Goal: Task Accomplishment & Management: Use online tool/utility

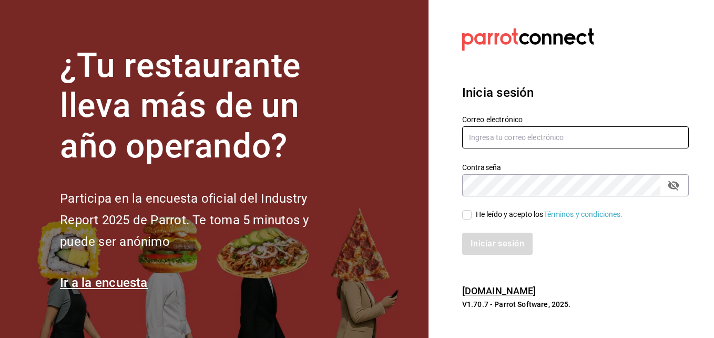
type input "[PERSON_NAME][EMAIL_ADDRESS][PERSON_NAME][DOMAIN_NAME]"
click at [468, 215] on input "He leído y acepto los Términos y condiciones." at bounding box center [466, 214] width 9 height 9
checkbox input "true"
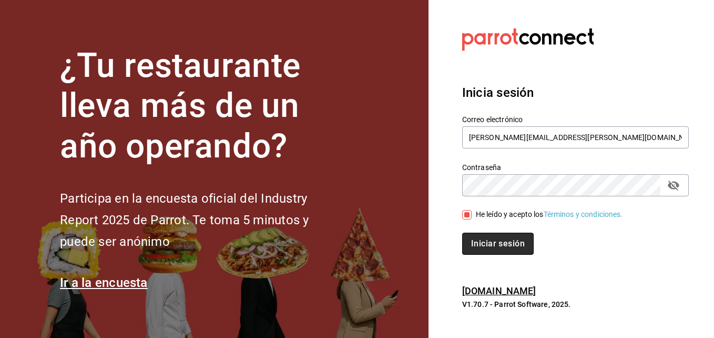
click at [489, 244] on button "Iniciar sesión" at bounding box center [498, 244] width 72 height 22
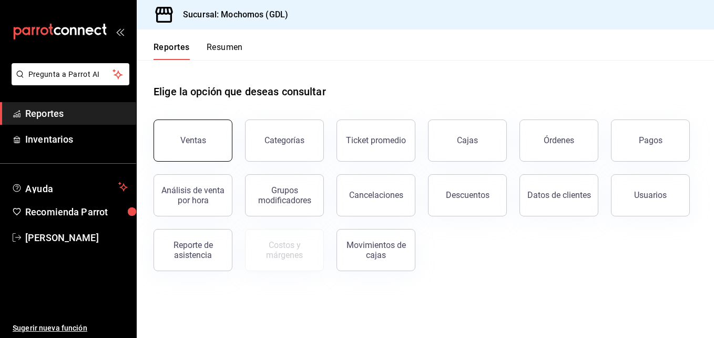
click at [214, 150] on button "Ventas" at bounding box center [193, 140] width 79 height 42
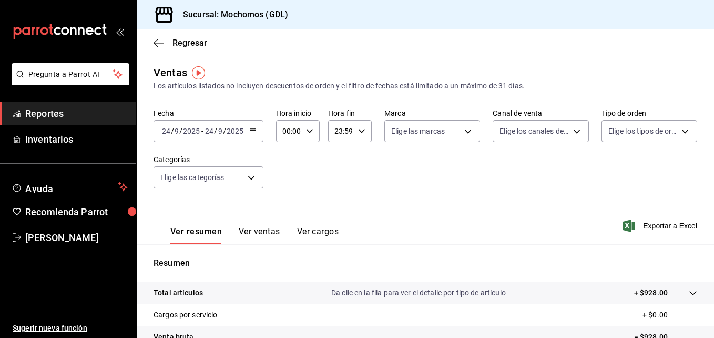
click at [249, 134] on icon "button" at bounding box center [252, 130] width 7 height 7
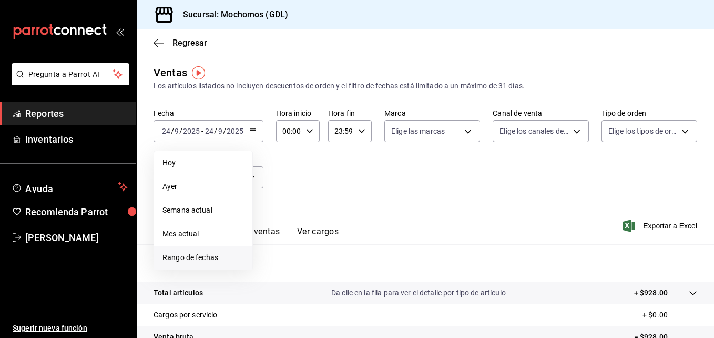
click at [214, 258] on span "Rango de fechas" at bounding box center [204, 257] width 82 height 11
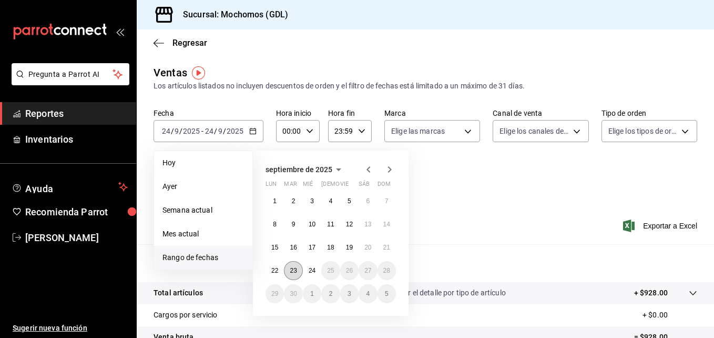
click at [290, 273] on abbr "23" at bounding box center [293, 270] width 7 height 7
click at [309, 269] on abbr "24" at bounding box center [312, 270] width 7 height 7
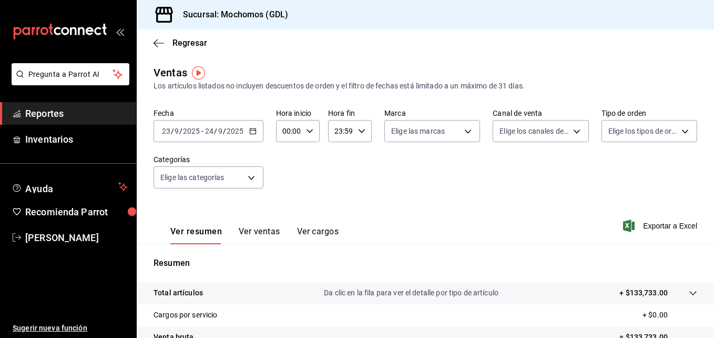
click at [306, 130] on icon "button" at bounding box center [309, 130] width 7 height 7
click at [288, 218] on span "05" at bounding box center [286, 217] width 5 height 8
type input "05:00"
click at [360, 126] on div at bounding box center [357, 169] width 714 height 338
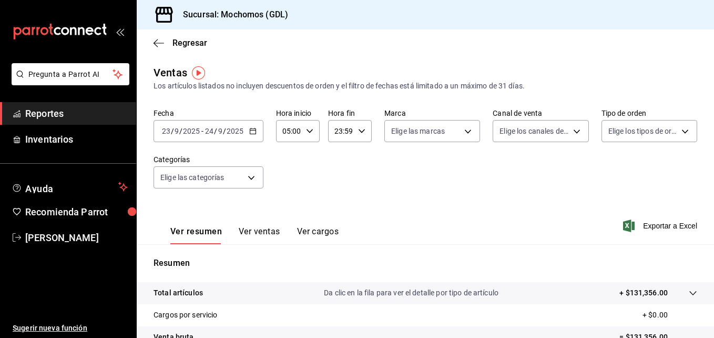
click at [360, 126] on div "23:59 Hora fin" at bounding box center [350, 131] width 44 height 22
click at [337, 157] on span "04" at bounding box center [337, 157] width 5 height 8
type input "04:59"
click at [462, 128] on div at bounding box center [357, 169] width 714 height 338
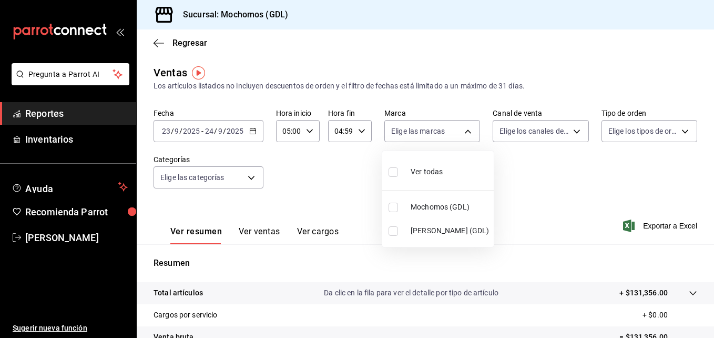
click at [462, 128] on body "Pregunta a Parrot AI Reportes Inventarios Ayuda Recomienda Parrot [PERSON_NAME]…" at bounding box center [357, 169] width 714 height 338
click at [394, 206] on input "checkbox" at bounding box center [393, 207] width 9 height 9
checkbox input "true"
type input "36c25d4a-7cb0-456c-a434-e981d54830bc"
click at [520, 168] on div at bounding box center [357, 169] width 714 height 338
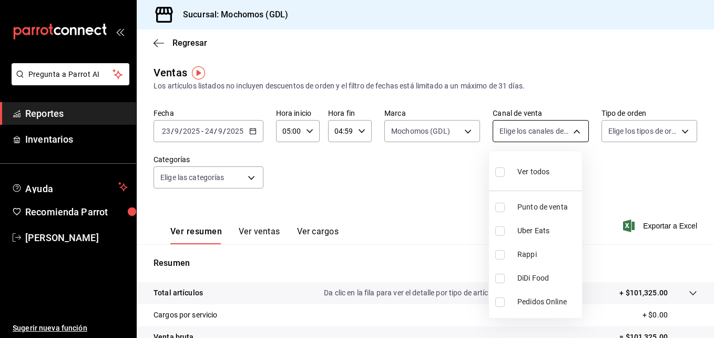
click at [574, 129] on body "Pregunta a Parrot AI Reportes Inventarios Ayuda Recomienda Parrot [PERSON_NAME]…" at bounding box center [357, 169] width 714 height 338
click at [499, 172] on input "checkbox" at bounding box center [500, 171] width 9 height 9
checkbox input "true"
type input "PARROT,UBER_EATS,RAPPI,DIDI_FOOD,ONLINE"
checkbox input "true"
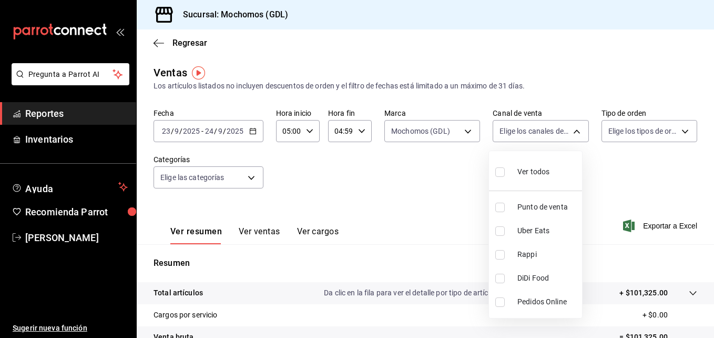
checkbox input "true"
click at [672, 126] on div at bounding box center [357, 169] width 714 height 338
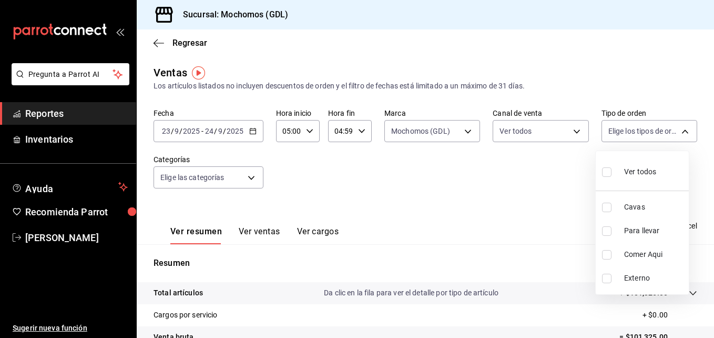
click at [672, 126] on body "Pregunta a Parrot AI Reportes Inventarios Ayuda Recomienda Parrot [PERSON_NAME]…" at bounding box center [357, 169] width 714 height 338
click at [606, 172] on input "checkbox" at bounding box center [606, 171] width 9 height 9
checkbox input "true"
type input "c3d0baef-30c0-4718-9d76-caab43e27316,13c4cc4a-99d2-42c0-ba96-c3de8c08c13d,7b791…"
checkbox input "true"
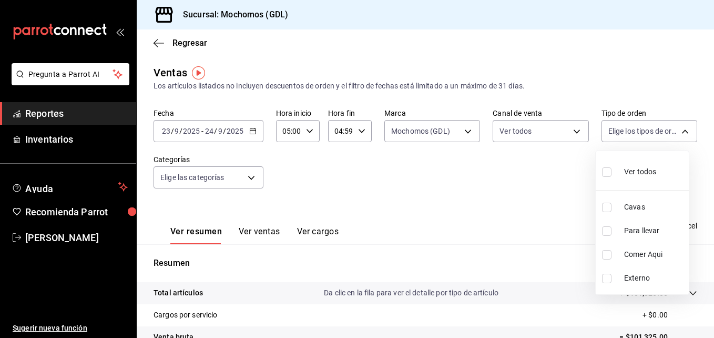
checkbox input "true"
click at [511, 162] on div at bounding box center [357, 169] width 714 height 338
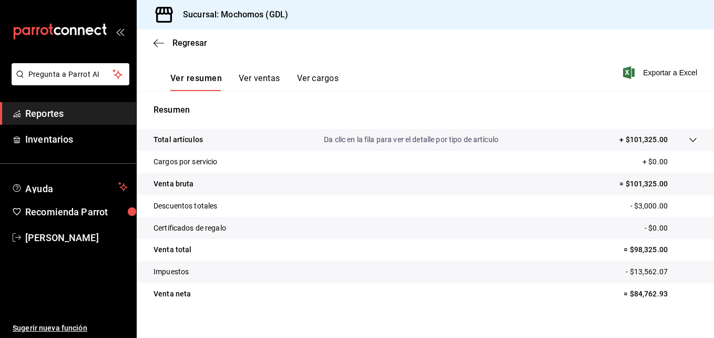
scroll to position [154, 0]
click at [180, 46] on span "Regresar" at bounding box center [190, 43] width 35 height 10
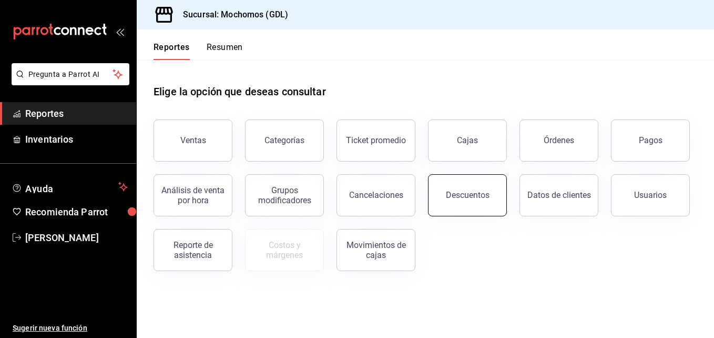
click at [455, 188] on button "Descuentos" at bounding box center [467, 195] width 79 height 42
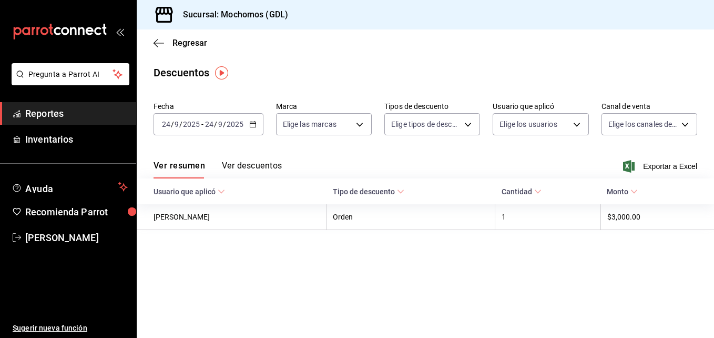
click at [252, 123] on icon "button" at bounding box center [252, 123] width 7 height 7
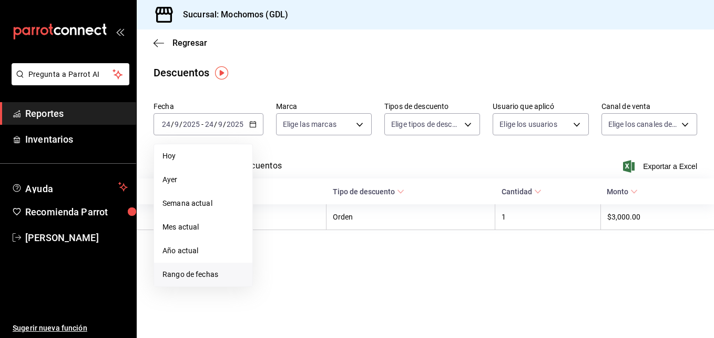
click at [198, 275] on span "Rango de fechas" at bounding box center [204, 274] width 82 height 11
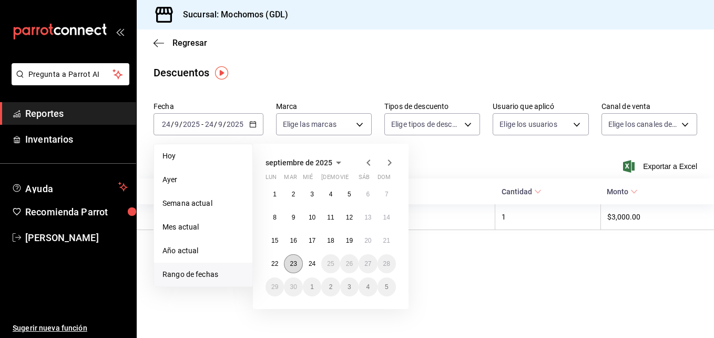
click at [296, 260] on abbr "23" at bounding box center [293, 263] width 7 height 7
click at [309, 260] on abbr "24" at bounding box center [312, 263] width 7 height 7
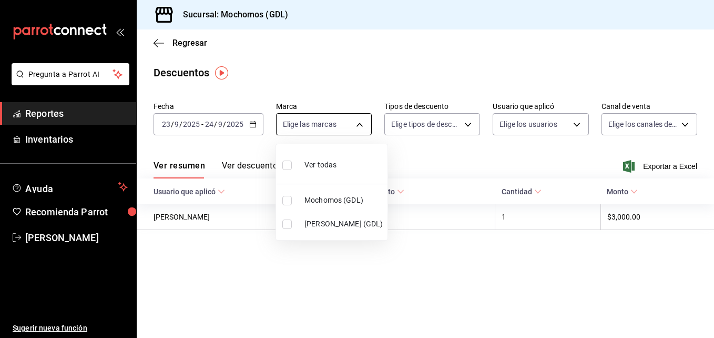
click at [356, 123] on body "Pregunta a Parrot AI Reportes Inventarios Ayuda Recomienda Parrot [PERSON_NAME]…" at bounding box center [357, 169] width 714 height 338
click at [290, 199] on input "checkbox" at bounding box center [287, 200] width 9 height 9
checkbox input "true"
type input "36c25d4a-7cb0-456c-a434-e981d54830bc"
click at [409, 161] on div at bounding box center [357, 169] width 714 height 338
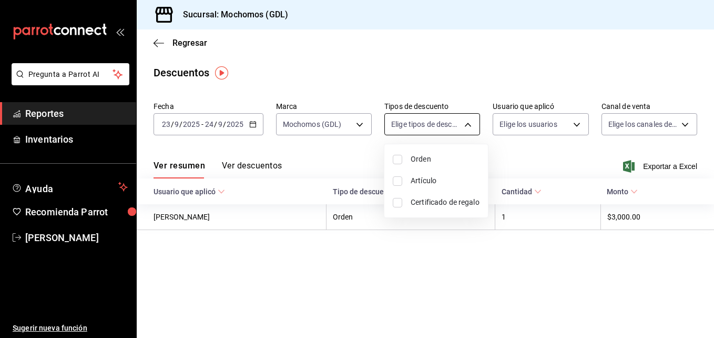
click at [468, 126] on body "Pregunta a Parrot AI Reportes Inventarios Ayuda Recomienda Parrot [PERSON_NAME]…" at bounding box center [357, 169] width 714 height 338
click at [395, 160] on input "checkbox" at bounding box center [397, 159] width 9 height 9
checkbox input "true"
type input "ORDER"
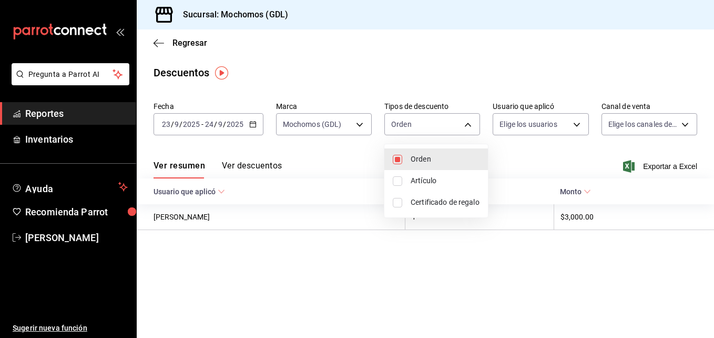
click at [397, 181] on input "checkbox" at bounding box center [397, 180] width 9 height 9
checkbox input "true"
type input "ORDER,ORDER_ITEM"
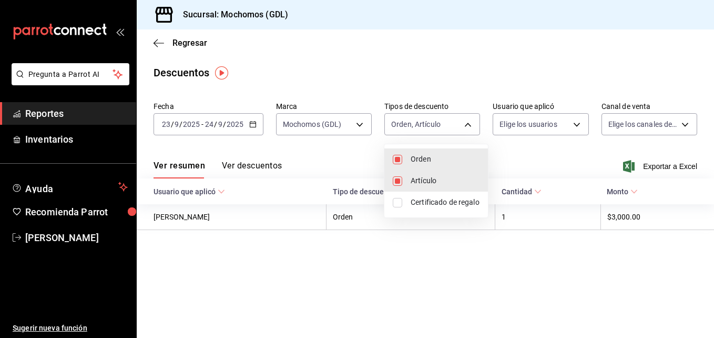
click at [396, 203] on input "checkbox" at bounding box center [397, 202] width 9 height 9
checkbox input "true"
type input "ORDER,ORDER_ITEM,CARD_REWARD"
click at [544, 147] on div at bounding box center [357, 169] width 714 height 338
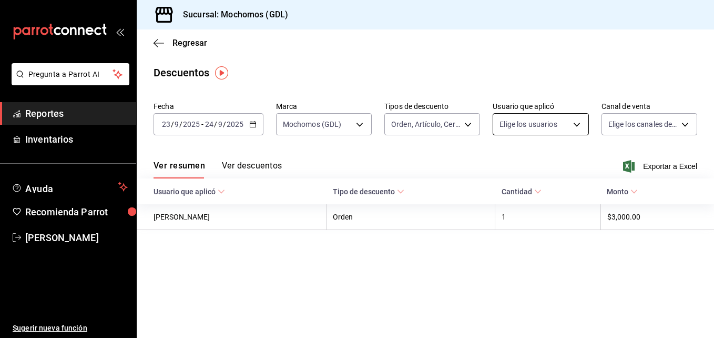
click at [579, 125] on body "Pregunta a Parrot AI Reportes Inventarios Ayuda Recomienda Parrot [PERSON_NAME]…" at bounding box center [357, 169] width 714 height 338
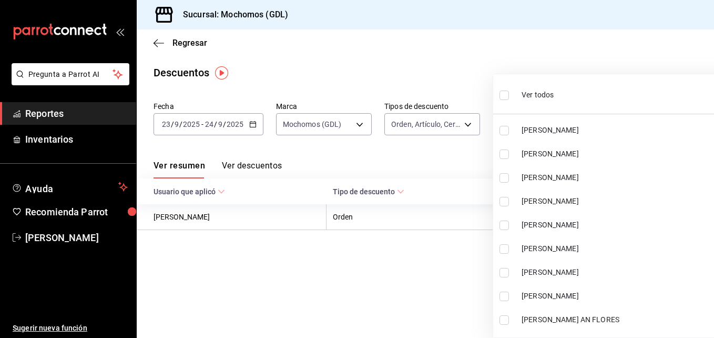
click at [443, 157] on div at bounding box center [357, 169] width 714 height 338
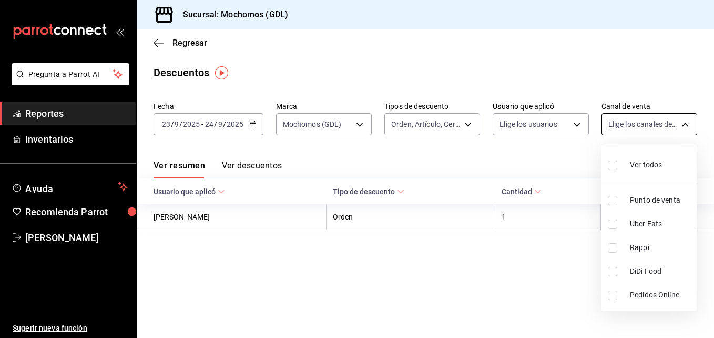
click at [687, 122] on body "Pregunta a Parrot AI Reportes Inventarios Ayuda Recomienda Parrot [PERSON_NAME]…" at bounding box center [357, 169] width 714 height 338
click at [614, 168] on input "checkbox" at bounding box center [612, 164] width 9 height 9
checkbox input "true"
type input "PARROT,UBER_EATS,RAPPI,DIDI_FOOD,ONLINE"
checkbox input "true"
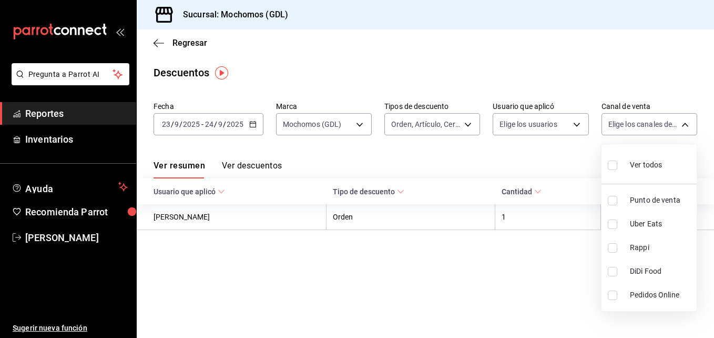
checkbox input "true"
click at [512, 167] on div at bounding box center [357, 169] width 714 height 338
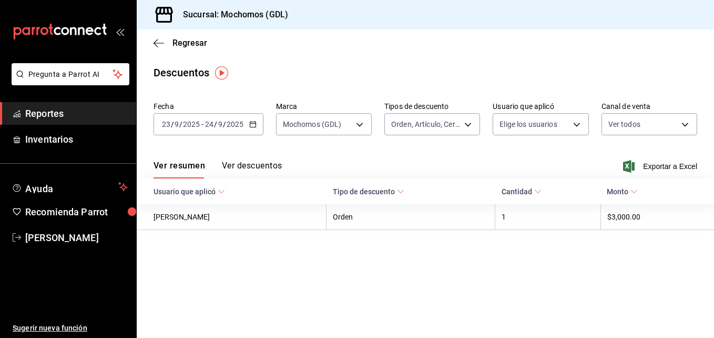
click at [261, 165] on button "Ver descuentos" at bounding box center [252, 169] width 60 height 18
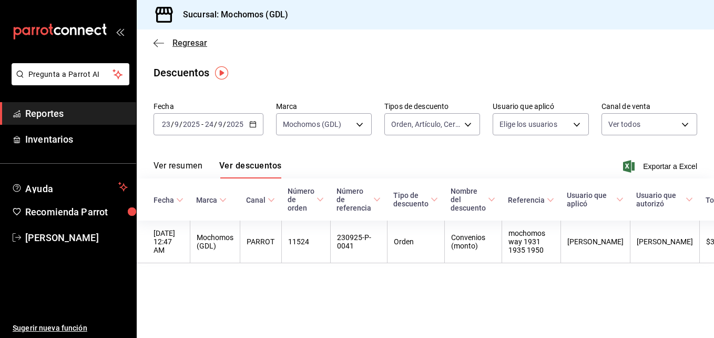
click at [174, 42] on span "Regresar" at bounding box center [190, 43] width 35 height 10
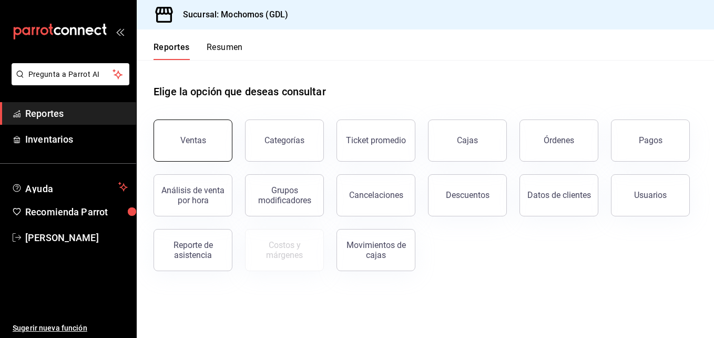
click at [188, 138] on div "Ventas" at bounding box center [193, 140] width 26 height 10
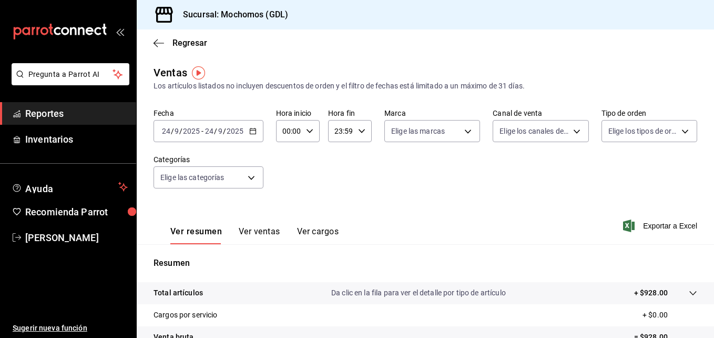
click at [253, 131] on icon "button" at bounding box center [252, 130] width 7 height 7
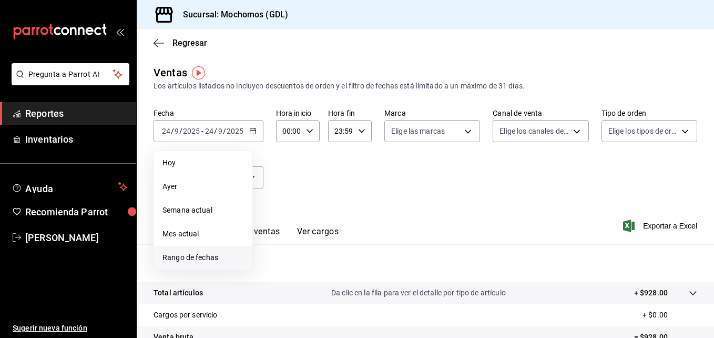
click at [217, 258] on span "Rango de fechas" at bounding box center [204, 257] width 82 height 11
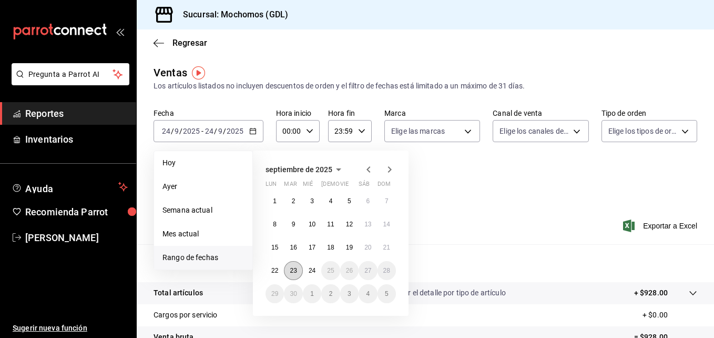
click at [293, 266] on button "23" at bounding box center [293, 270] width 18 height 19
click at [312, 269] on abbr "24" at bounding box center [312, 270] width 7 height 7
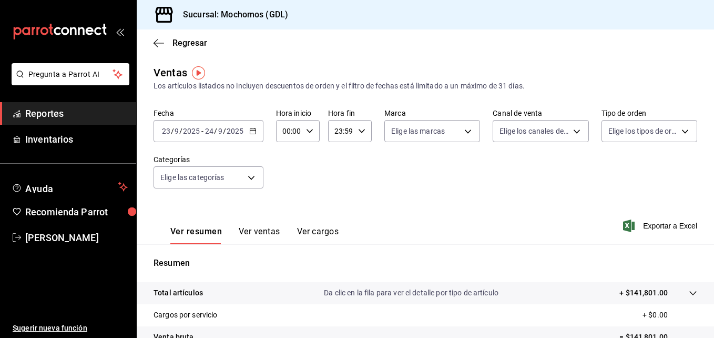
click at [307, 157] on div "Fecha [DATE] [DATE] - [DATE] [DATE] Hora inicio 00:00 Hora inicio Hora fin 23:5…" at bounding box center [426, 154] width 544 height 93
click at [304, 127] on div "00:00 Hora inicio" at bounding box center [298, 131] width 44 height 22
click at [286, 221] on button "05" at bounding box center [286, 227] width 17 height 21
type input "05:00"
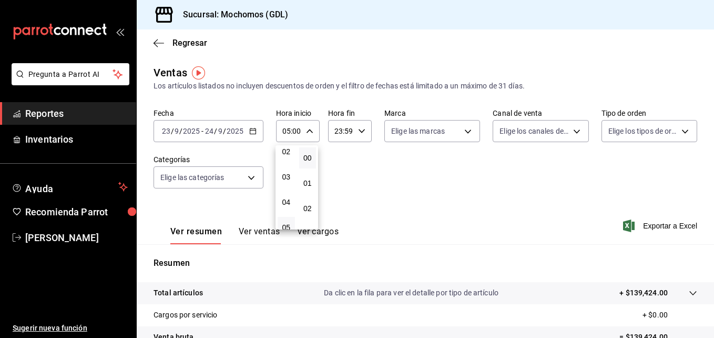
click at [362, 129] on div at bounding box center [357, 169] width 714 height 338
click at [358, 133] on icon "button" at bounding box center [361, 130] width 7 height 7
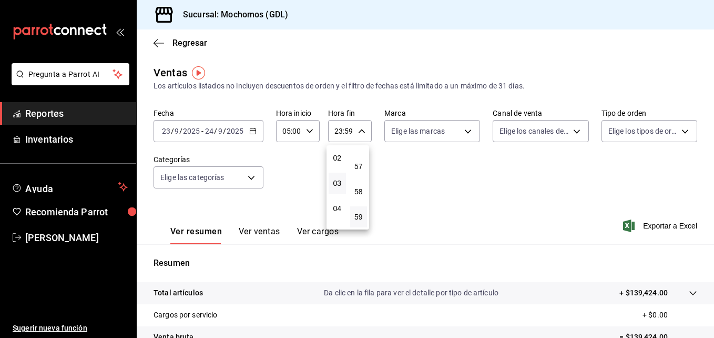
scroll to position [50, 0]
click at [337, 212] on span "04" at bounding box center [337, 209] width 5 height 8
type input "04:59"
click at [464, 134] on div at bounding box center [357, 169] width 714 height 338
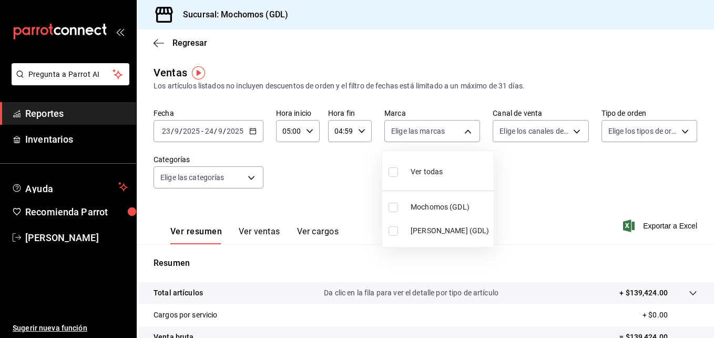
click at [464, 134] on body "Pregunta a Parrot AI Reportes Inventarios Ayuda Recomienda Parrot [PERSON_NAME]…" at bounding box center [357, 169] width 714 height 338
click at [398, 208] on label at bounding box center [396, 207] width 14 height 9
click at [398, 208] on input "checkbox" at bounding box center [393, 207] width 9 height 9
checkbox input "false"
click at [394, 209] on input "checkbox" at bounding box center [393, 207] width 9 height 9
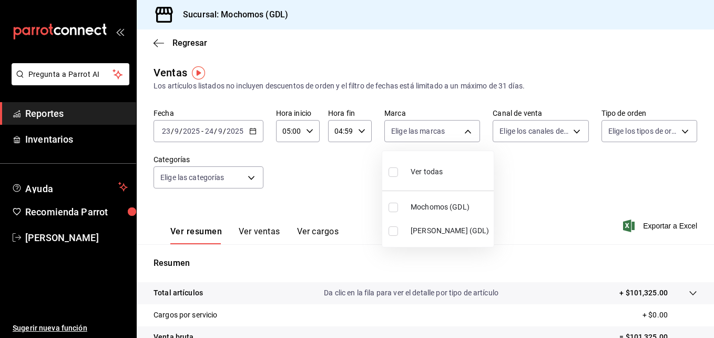
checkbox input "true"
type input "36c25d4a-7cb0-456c-a434-e981d54830bc"
click at [571, 133] on div at bounding box center [357, 169] width 714 height 338
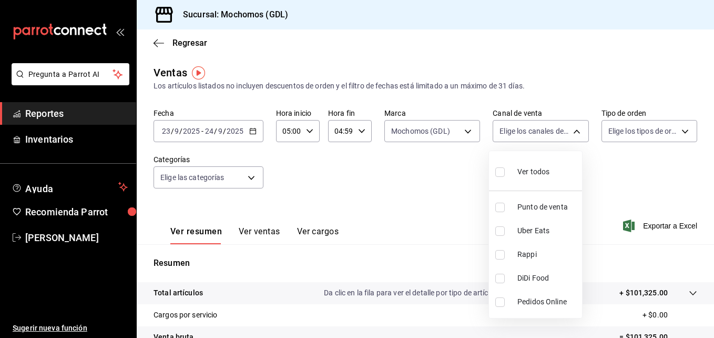
click at [571, 133] on body "Pregunta a Parrot AI Reportes Inventarios Ayuda Recomienda Parrot [PERSON_NAME]…" at bounding box center [357, 169] width 714 height 338
click at [498, 174] on input "checkbox" at bounding box center [500, 171] width 9 height 9
checkbox input "true"
type input "PARROT,UBER_EATS,RAPPI,DIDI_FOOD,ONLINE"
checkbox input "true"
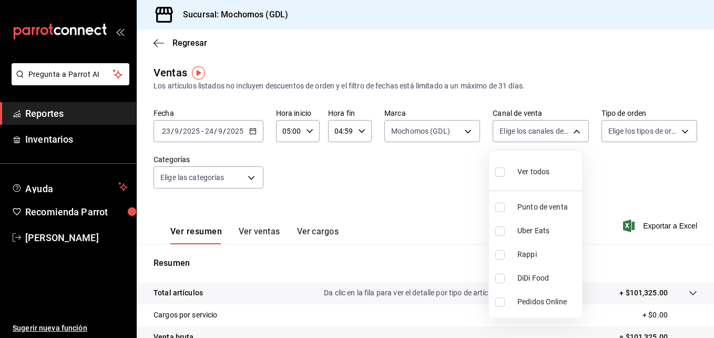
checkbox input "true"
click at [612, 175] on div at bounding box center [357, 169] width 714 height 338
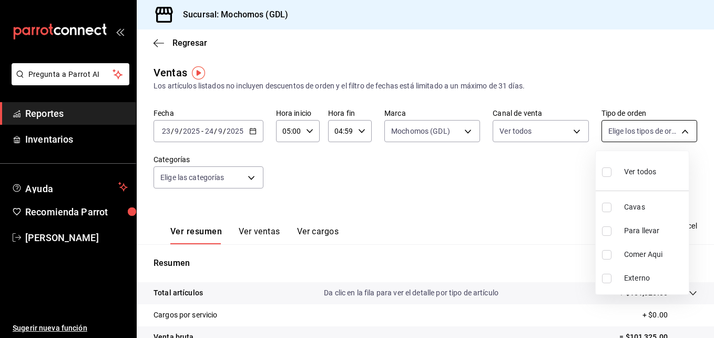
click at [674, 130] on body "Pregunta a Parrot AI Reportes Inventarios Ayuda Recomienda Parrot [PERSON_NAME]…" at bounding box center [357, 169] width 714 height 338
click at [608, 170] on input "checkbox" at bounding box center [606, 171] width 9 height 9
checkbox input "true"
type input "c3d0baef-30c0-4718-9d76-caab43e27316,13c4cc4a-99d2-42c0-ba96-c3de8c08c13d,7b791…"
checkbox input "true"
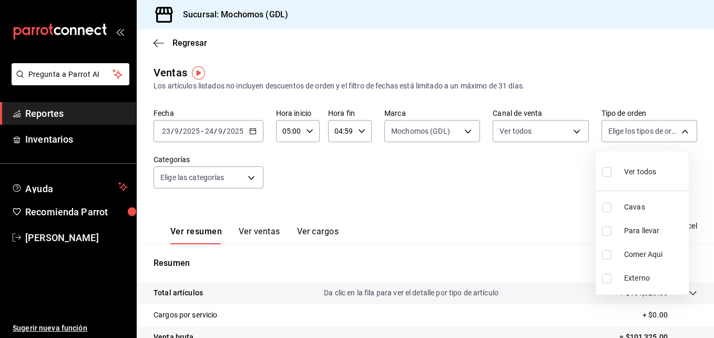
checkbox input "true"
click at [591, 170] on div at bounding box center [357, 169] width 714 height 338
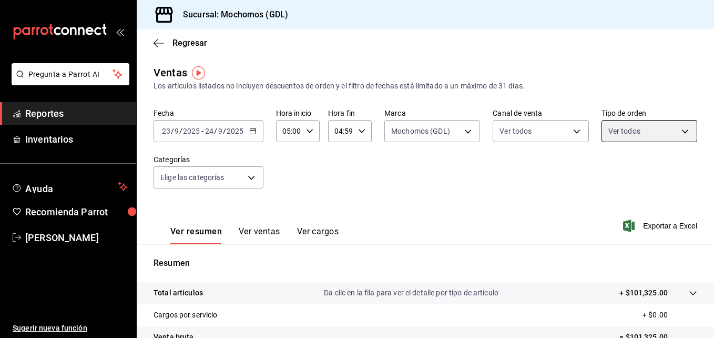
scroll to position [166, 0]
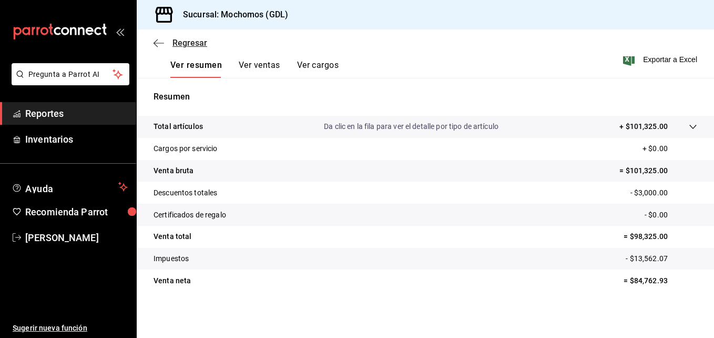
click at [178, 42] on span "Regresar" at bounding box center [190, 43] width 35 height 10
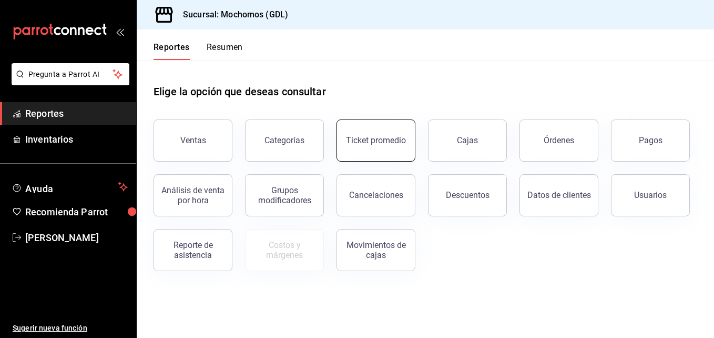
click at [354, 148] on button "Ticket promedio" at bounding box center [376, 140] width 79 height 42
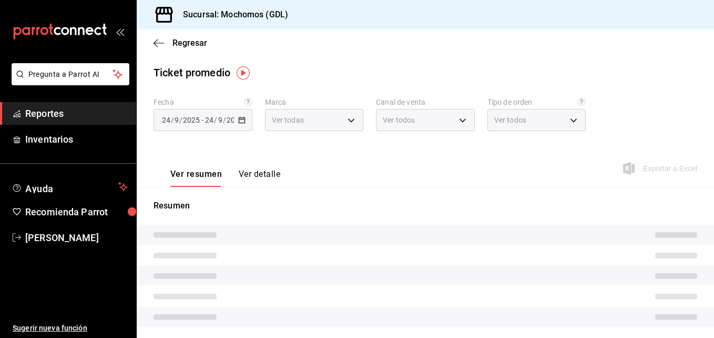
type input "36c25d4a-7cb0-456c-a434-e981d54830bc,9cac9703-0c5a-4d8b-addd-5b6b571d65b9"
type input "PARROT,UBER_EATS,RAPPI,DIDI_FOOD,ONLINE"
type input "c3d0baef-30c0-4718-9d76-caab43e27316,13c4cc4a-99d2-42c0-ba96-c3de8c08c13d,7b791…"
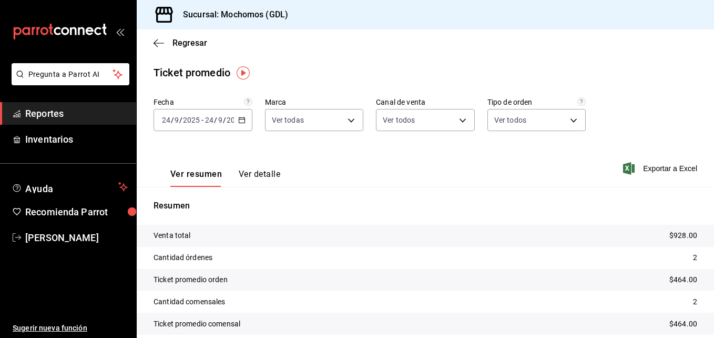
click at [240, 123] on \(Stroke\) "button" at bounding box center [242, 120] width 6 height 6
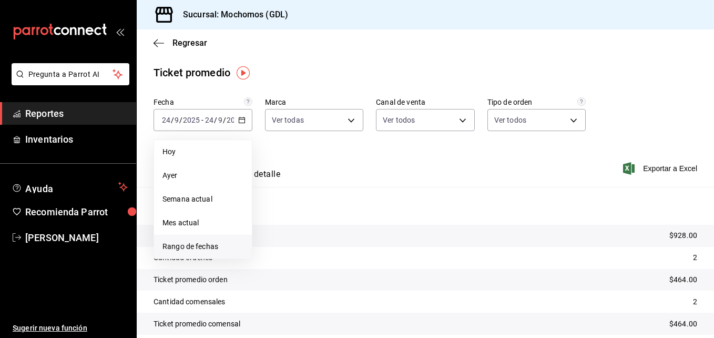
click at [200, 246] on span "Rango de fechas" at bounding box center [203, 246] width 81 height 11
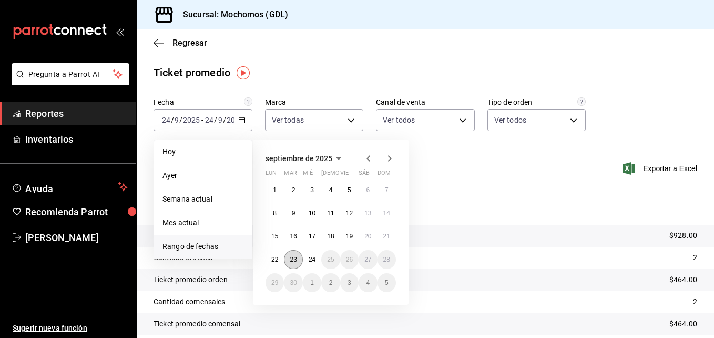
click at [298, 264] on button "23" at bounding box center [293, 259] width 18 height 19
click at [310, 261] on abbr "24" at bounding box center [312, 259] width 7 height 7
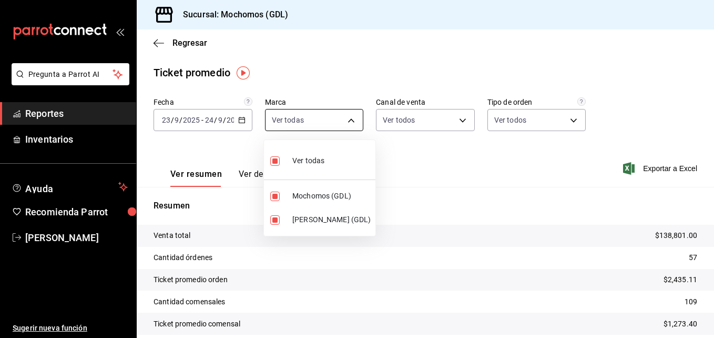
click at [345, 121] on body "Pregunta a Parrot AI Reportes Inventarios Ayuda Recomienda Parrot [PERSON_NAME]…" at bounding box center [357, 169] width 714 height 338
click at [269, 160] on li "Ver todas" at bounding box center [320, 159] width 112 height 31
checkbox input "false"
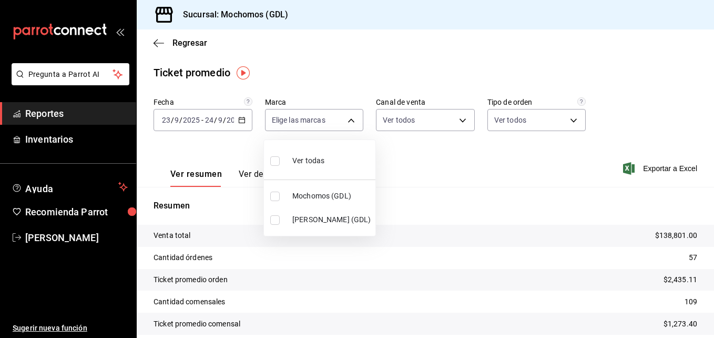
click at [273, 196] on input "checkbox" at bounding box center [274, 195] width 9 height 9
checkbox input "true"
type input "36c25d4a-7cb0-456c-a434-e981d54830bc"
click at [462, 116] on div at bounding box center [357, 169] width 714 height 338
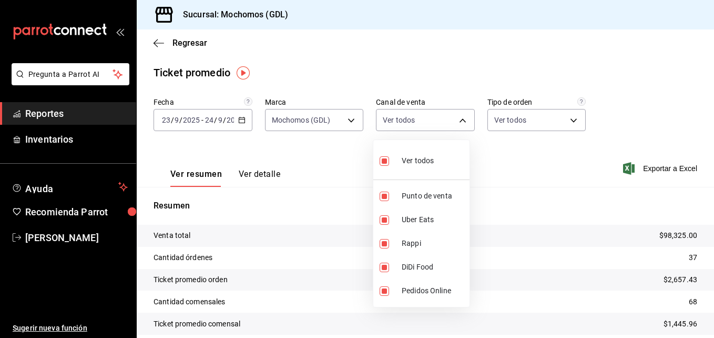
click at [462, 116] on body "Pregunta a Parrot AI Reportes Inventarios Ayuda Recomienda Parrot [PERSON_NAME]…" at bounding box center [357, 169] width 714 height 338
click at [544, 140] on div at bounding box center [357, 169] width 714 height 338
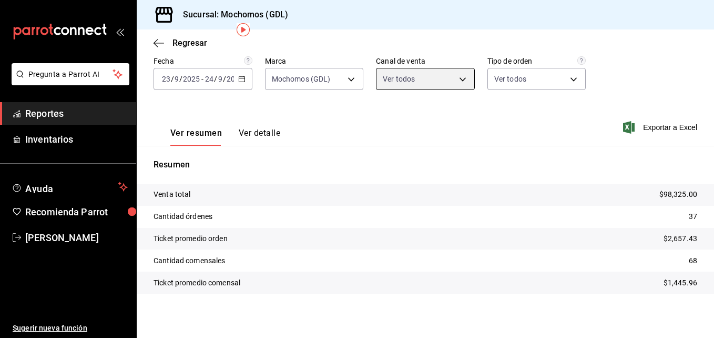
scroll to position [43, 0]
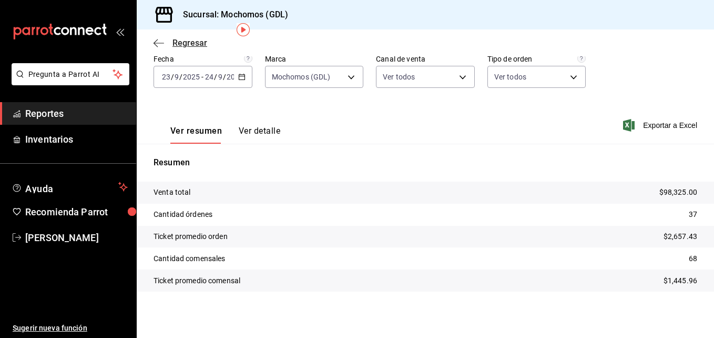
click at [177, 47] on span "Regresar" at bounding box center [190, 43] width 35 height 10
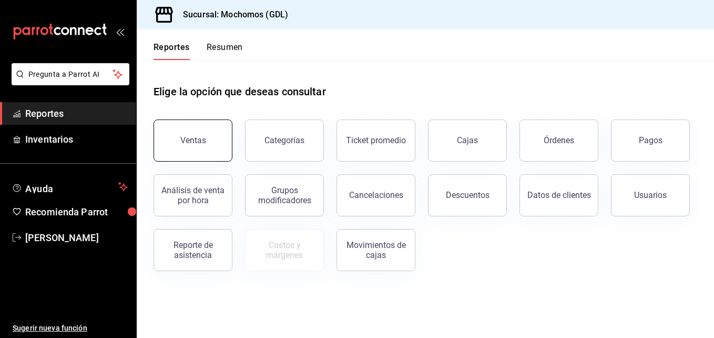
click at [208, 131] on button "Ventas" at bounding box center [193, 140] width 79 height 42
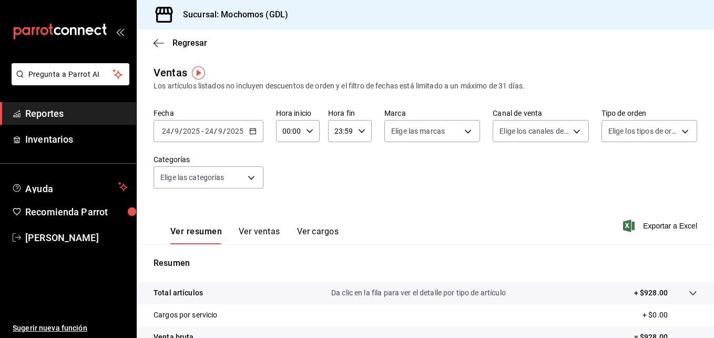
click at [252, 129] on icon "button" at bounding box center [252, 130] width 7 height 7
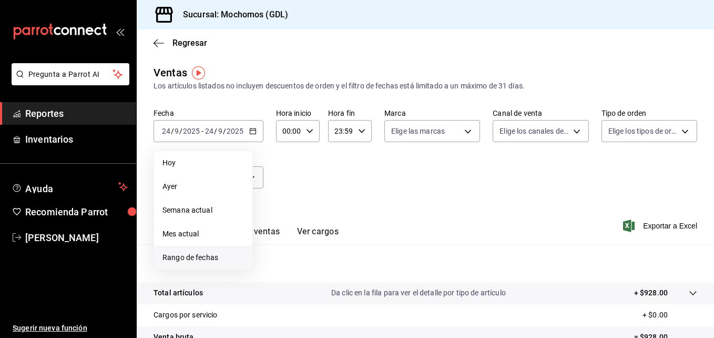
click at [219, 254] on span "Rango de fechas" at bounding box center [204, 257] width 82 height 11
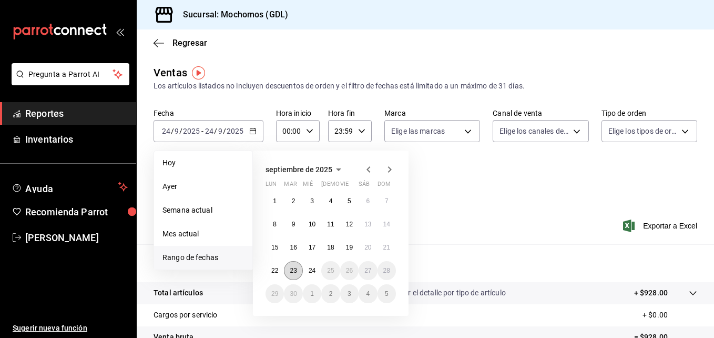
click at [290, 266] on button "23" at bounding box center [293, 270] width 18 height 19
click at [315, 272] on abbr "24" at bounding box center [312, 270] width 7 height 7
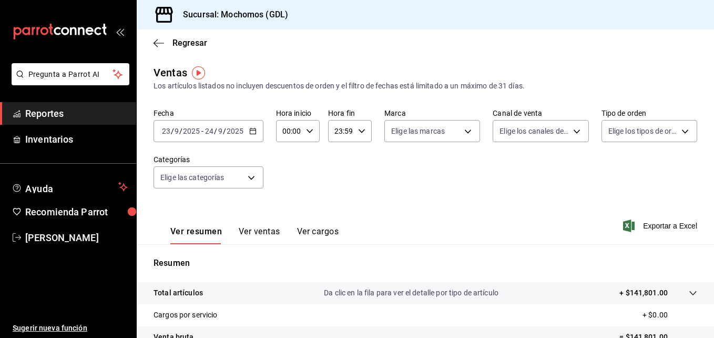
click at [310, 130] on \(Stroke\) "button" at bounding box center [310, 131] width 6 height 4
click at [287, 186] on span "08" at bounding box center [286, 184] width 5 height 8
click at [286, 191] on span "05" at bounding box center [286, 188] width 5 height 8
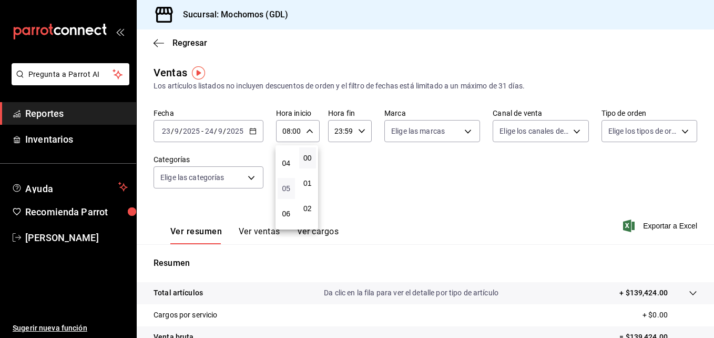
type input "05:00"
click at [360, 128] on div at bounding box center [357, 169] width 714 height 338
click at [360, 128] on icon "button" at bounding box center [361, 130] width 7 height 7
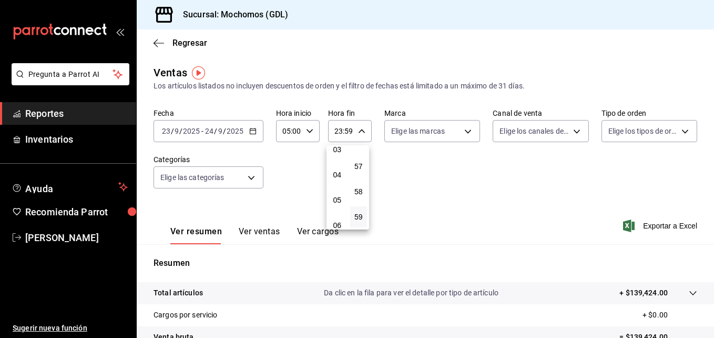
scroll to position [83, 0]
click at [340, 174] on span "04" at bounding box center [337, 176] width 5 height 8
type input "04:59"
click at [462, 132] on div at bounding box center [357, 169] width 714 height 338
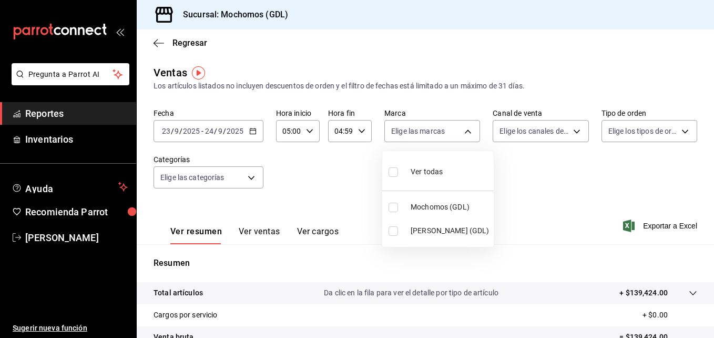
click at [462, 132] on body "Pregunta a Parrot AI Reportes Inventarios Ayuda Recomienda Parrot [PERSON_NAME]…" at bounding box center [357, 169] width 714 height 338
click at [389, 207] on input "checkbox" at bounding box center [393, 207] width 9 height 9
checkbox input "true"
type input "36c25d4a-7cb0-456c-a434-e981d54830bc"
click at [568, 130] on div at bounding box center [357, 169] width 714 height 338
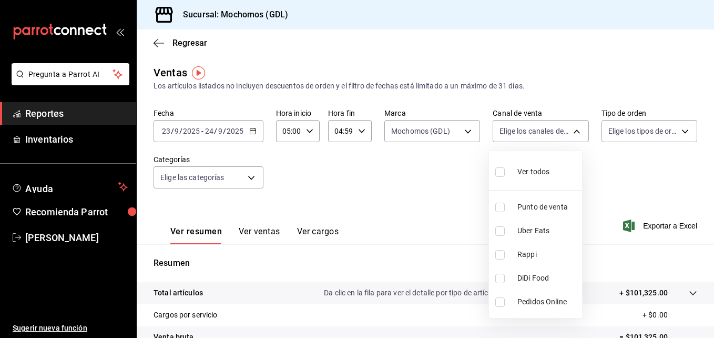
click at [568, 130] on body "Pregunta a Parrot AI Reportes Inventarios Ayuda Recomienda Parrot [PERSON_NAME]…" at bounding box center [357, 169] width 714 height 338
click at [497, 171] on input "checkbox" at bounding box center [500, 171] width 9 height 9
checkbox input "true"
type input "PARROT,UBER_EATS,RAPPI,DIDI_FOOD,ONLINE"
checkbox input "true"
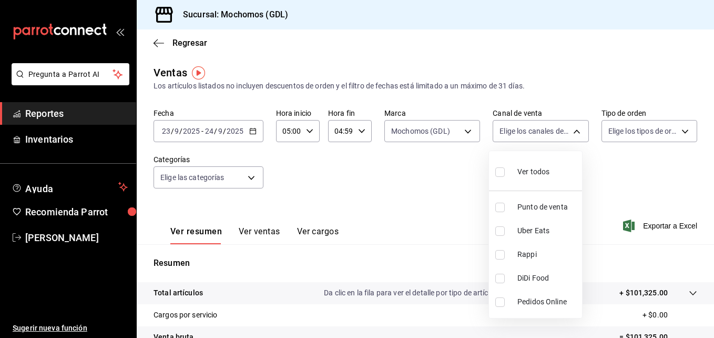
checkbox input "true"
click at [677, 127] on div at bounding box center [357, 169] width 714 height 338
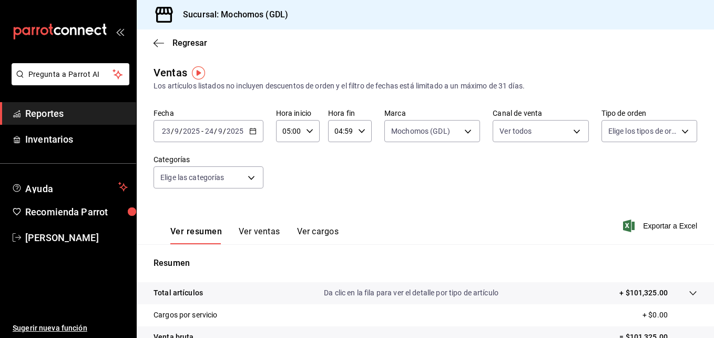
click at [677, 127] on body "Pregunta a Parrot AI Reportes Inventarios Ayuda Recomienda Parrot [PERSON_NAME]…" at bounding box center [357, 169] width 714 height 338
click at [606, 171] on input "checkbox" at bounding box center [606, 171] width 9 height 9
checkbox input "true"
type input "c3d0baef-30c0-4718-9d76-caab43e27316,13c4cc4a-99d2-42c0-ba96-c3de8c08c13d,7b791…"
checkbox input "true"
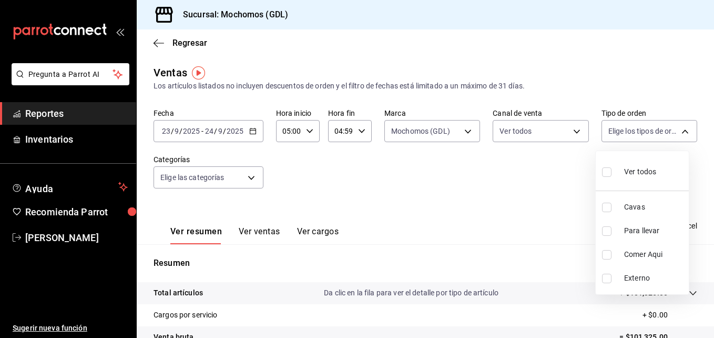
checkbox input "true"
click at [520, 159] on div at bounding box center [357, 169] width 714 height 338
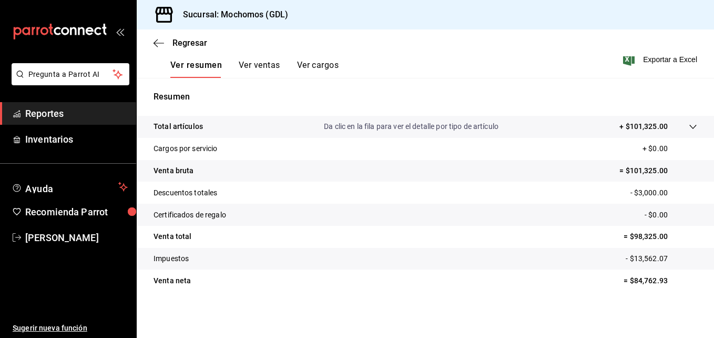
scroll to position [69, 0]
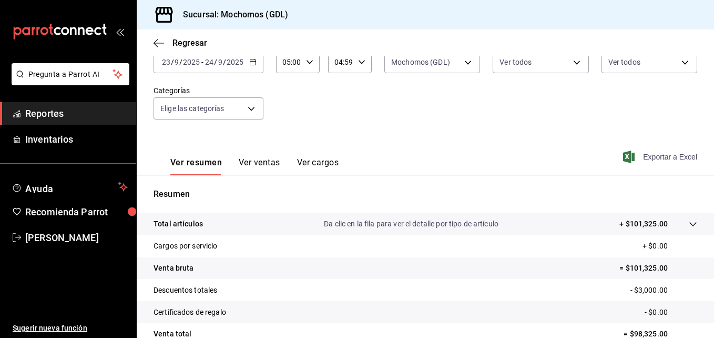
click at [642, 154] on span "Exportar a Excel" at bounding box center [662, 156] width 72 height 13
click at [172, 44] on span "Regresar" at bounding box center [181, 43] width 54 height 10
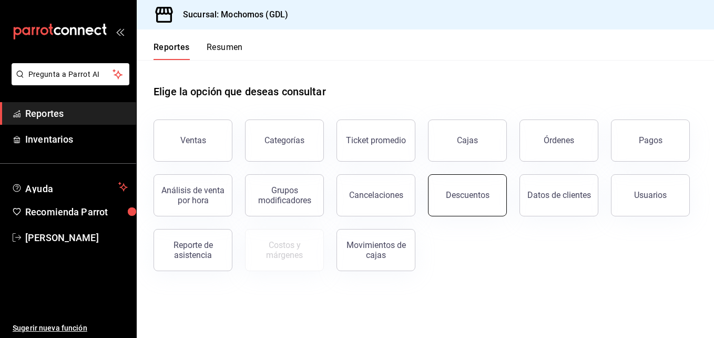
click at [458, 193] on div "Descuentos" at bounding box center [468, 195] width 44 height 10
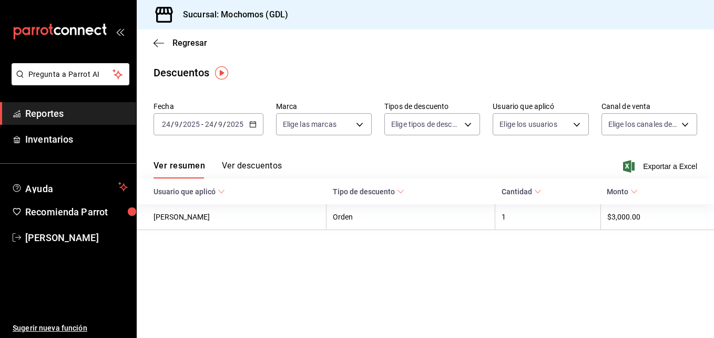
click at [251, 122] on \(Stroke\) "button" at bounding box center [253, 125] width 6 height 6
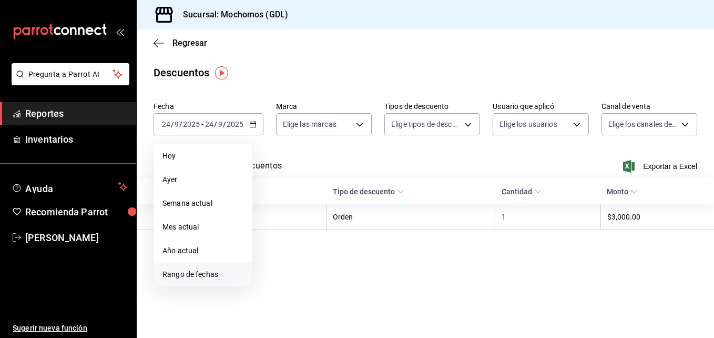
click at [210, 275] on span "Rango de fechas" at bounding box center [204, 274] width 82 height 11
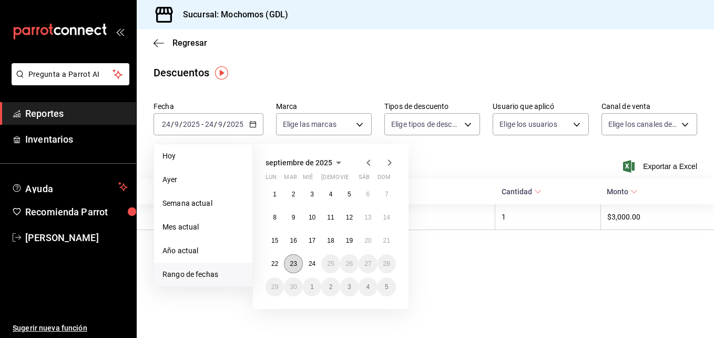
click at [292, 265] on abbr "23" at bounding box center [293, 263] width 7 height 7
click at [309, 263] on abbr "24" at bounding box center [312, 263] width 7 height 7
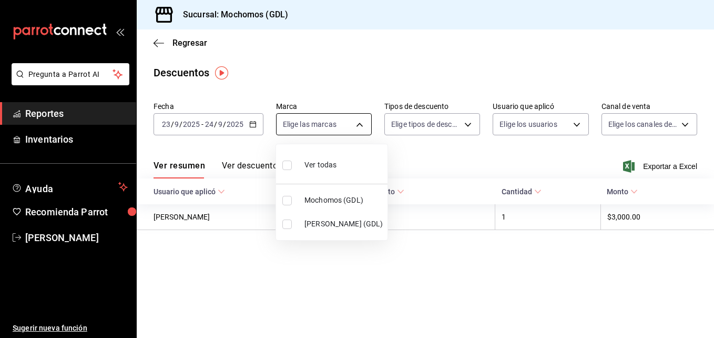
click at [355, 129] on body "Pregunta a Parrot AI Reportes Inventarios Ayuda Recomienda Parrot [PERSON_NAME]…" at bounding box center [357, 169] width 714 height 338
click at [289, 203] on input "checkbox" at bounding box center [287, 200] width 9 height 9
checkbox input "true"
type input "36c25d4a-7cb0-456c-a434-e981d54830bc"
click at [452, 148] on div at bounding box center [357, 169] width 714 height 338
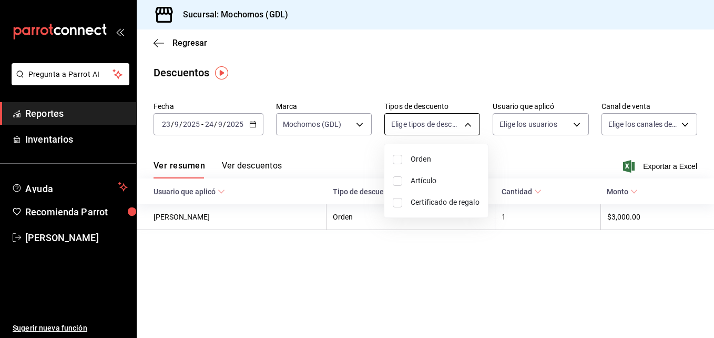
click at [468, 125] on body "Pregunta a Parrot AI Reportes Inventarios Ayuda Recomienda Parrot [PERSON_NAME]…" at bounding box center [357, 169] width 714 height 338
click at [401, 158] on input "checkbox" at bounding box center [397, 159] width 9 height 9
checkbox input "true"
type input "ORDER"
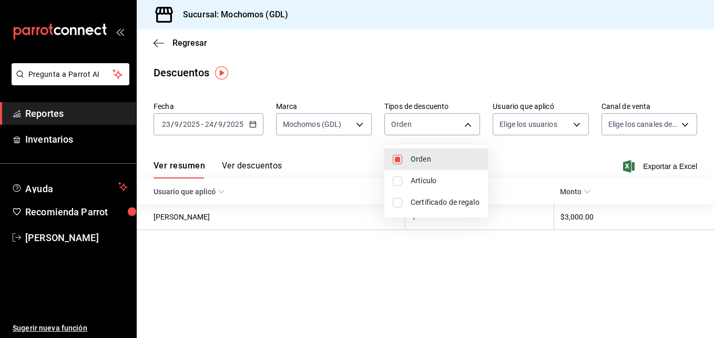
click at [397, 176] on input "checkbox" at bounding box center [397, 180] width 9 height 9
checkbox input "true"
type input "ORDER,ORDER_ITEM"
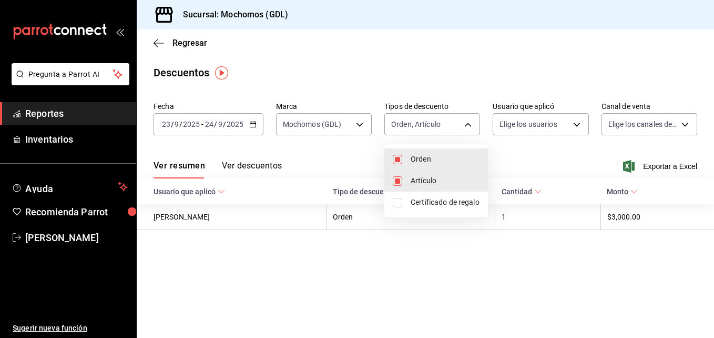
click at [397, 198] on input "checkbox" at bounding box center [397, 202] width 9 height 9
checkbox input "true"
type input "ORDER,ORDER_ITEM,CARD_REWARD"
click at [523, 148] on div at bounding box center [357, 169] width 714 height 338
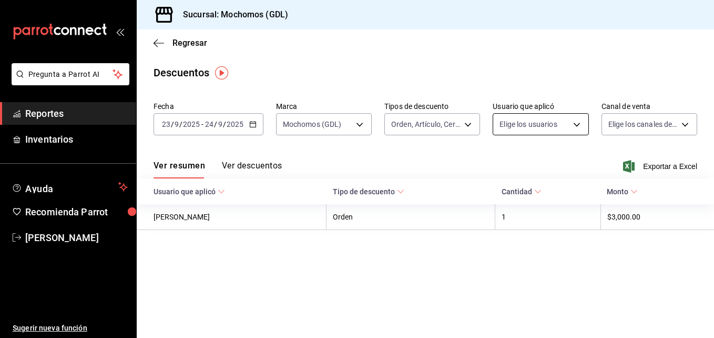
click at [566, 123] on body "Pregunta a Parrot AI Reportes Inventarios Ayuda Recomienda Parrot [PERSON_NAME]…" at bounding box center [357, 169] width 714 height 338
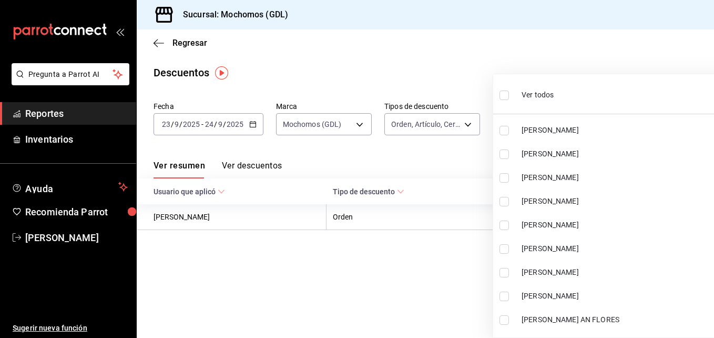
click at [572, 123] on li "[PERSON_NAME]" at bounding box center [613, 130] width 241 height 24
type input "3cd4840f-629f-413a-ac2f-83a3cf8f7eb8"
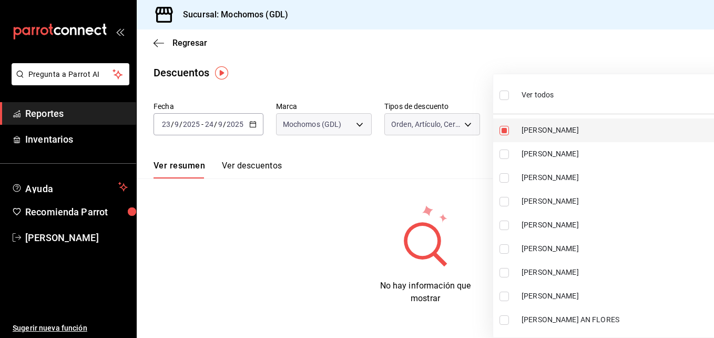
click at [503, 130] on input "checkbox" at bounding box center [504, 130] width 9 height 9
checkbox input "false"
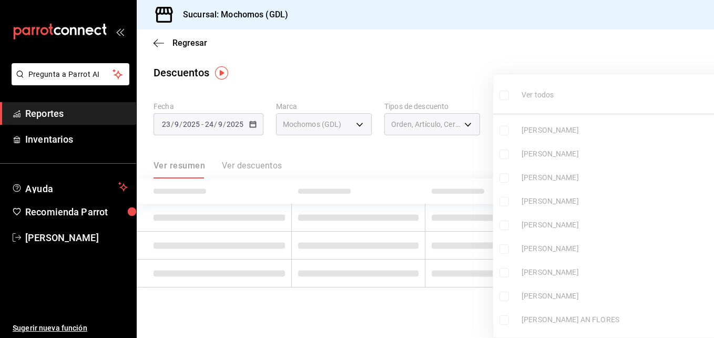
click at [462, 159] on div at bounding box center [357, 169] width 714 height 338
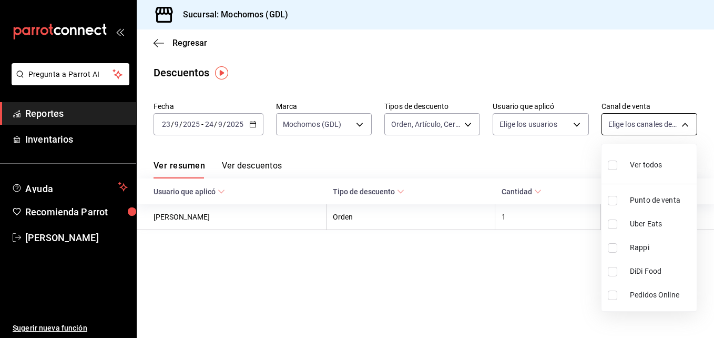
click at [682, 127] on body "Pregunta a Parrot AI Reportes Inventarios Ayuda Recomienda Parrot [PERSON_NAME]…" at bounding box center [357, 169] width 714 height 338
click at [612, 165] on input "checkbox" at bounding box center [612, 164] width 9 height 9
checkbox input "true"
type input "PARROT,UBER_EATS,RAPPI,DIDI_FOOD,ONLINE"
checkbox input "true"
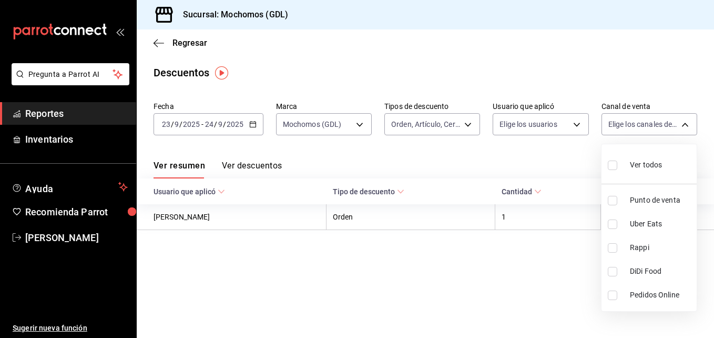
checkbox input "true"
click at [512, 151] on div at bounding box center [357, 169] width 714 height 338
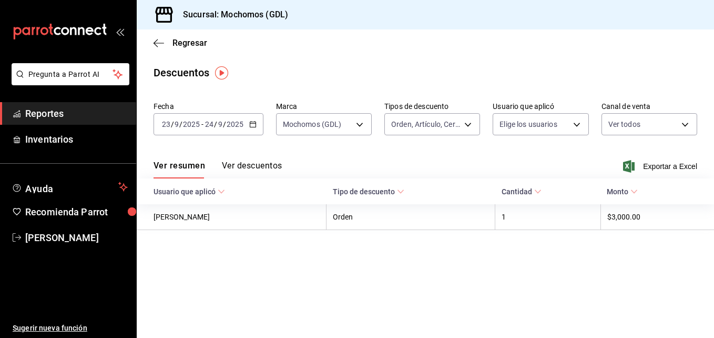
click at [246, 159] on div "Ver resumen Ver descuentos Exportar a Excel" at bounding box center [426, 163] width 578 height 31
click at [249, 169] on button "Ver descuentos" at bounding box center [252, 169] width 60 height 18
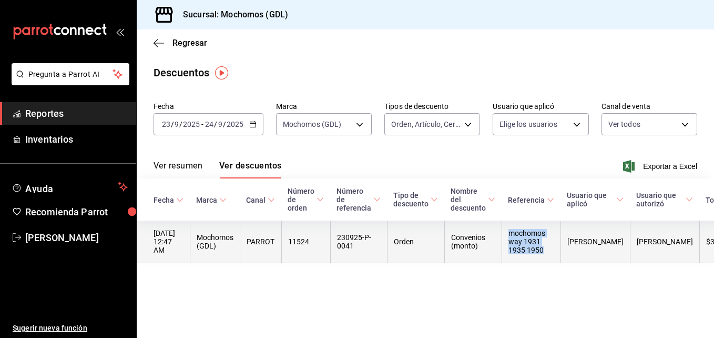
drag, startPoint x: 514, startPoint y: 231, endPoint x: 549, endPoint y: 253, distance: 41.1
click at [549, 253] on th "mochomos way 1931 1935 1950" at bounding box center [531, 241] width 59 height 43
copy th "mochomos way 1931 1935 1950"
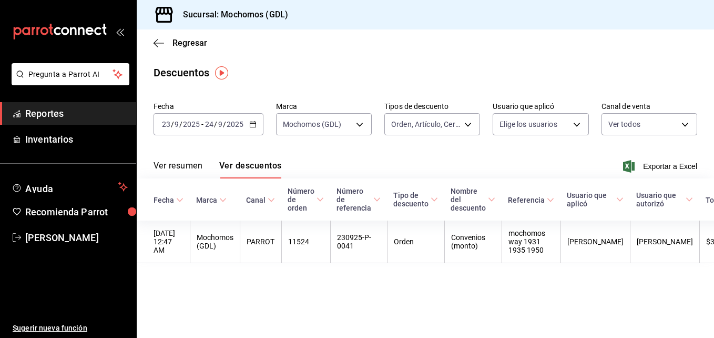
click at [197, 36] on div "Regresar" at bounding box center [426, 42] width 578 height 27
click at [193, 43] on span "Regresar" at bounding box center [190, 43] width 35 height 10
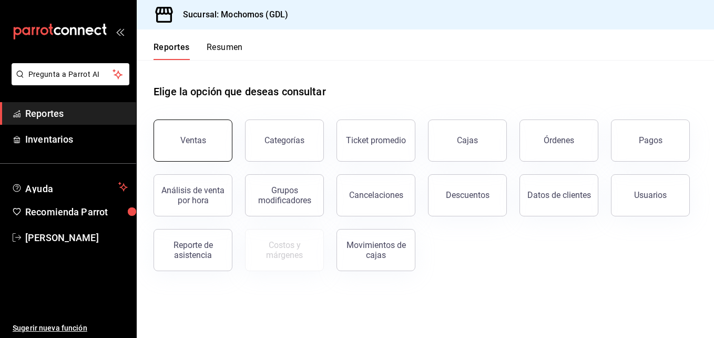
click at [203, 148] on button "Ventas" at bounding box center [193, 140] width 79 height 42
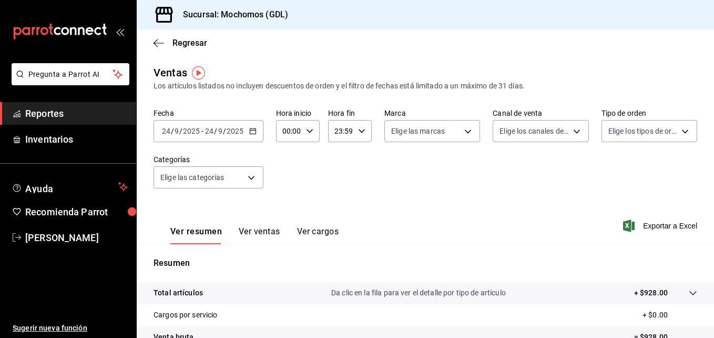
click at [250, 132] on icon "button" at bounding box center [252, 130] width 7 height 7
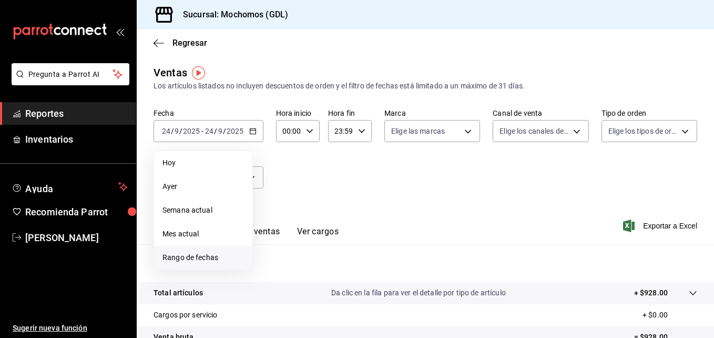
click at [214, 251] on li "Rango de fechas" at bounding box center [203, 258] width 98 height 24
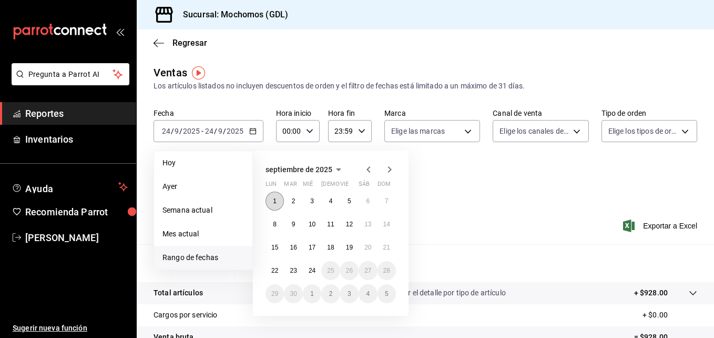
click at [276, 199] on abbr "1" at bounding box center [275, 200] width 4 height 7
click at [312, 268] on abbr "24" at bounding box center [312, 270] width 7 height 7
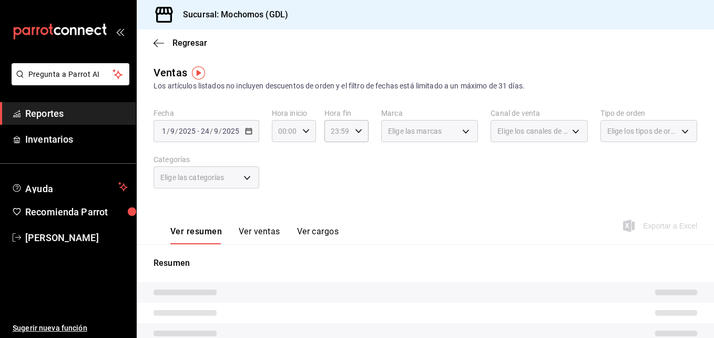
click at [305, 129] on icon "button" at bounding box center [305, 130] width 7 height 7
click at [284, 198] on span "05" at bounding box center [282, 201] width 5 height 8
type input "05:00"
click at [354, 130] on div at bounding box center [357, 169] width 714 height 338
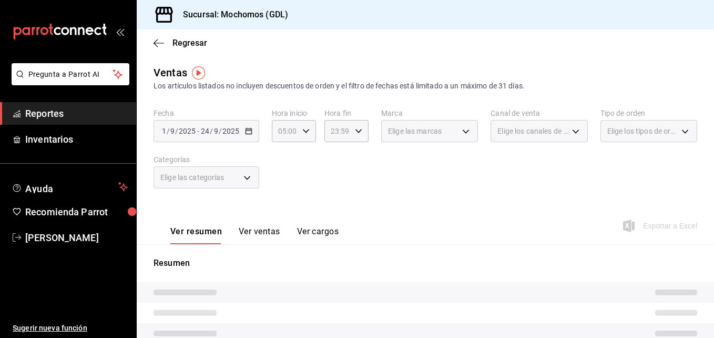
click at [355, 130] on icon "button" at bounding box center [358, 130] width 7 height 7
click at [332, 164] on span "04" at bounding box center [333, 166] width 5 height 8
type input "04:59"
click at [372, 168] on div at bounding box center [357, 169] width 714 height 338
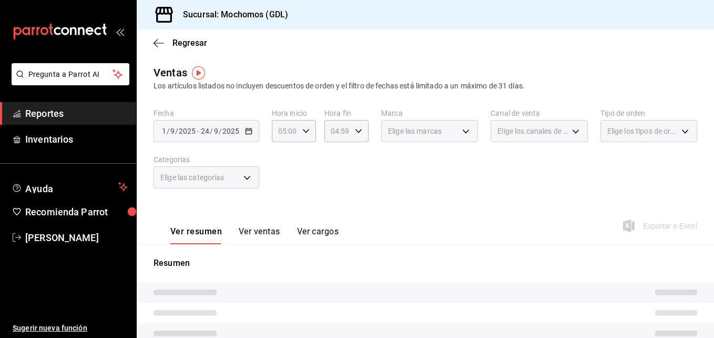
click at [462, 131] on div "Elige las marcas" at bounding box center [429, 131] width 97 height 22
click at [461, 130] on div "Elige las marcas" at bounding box center [429, 131] width 97 height 22
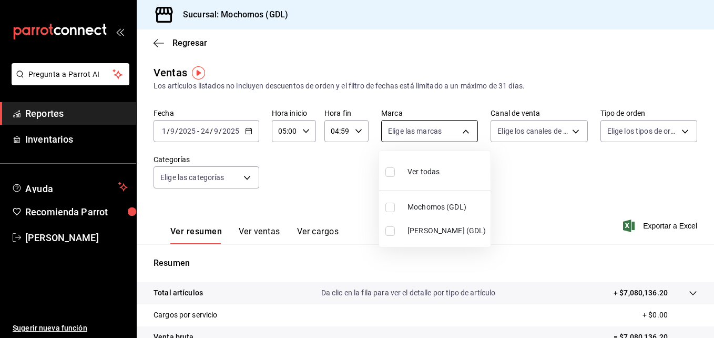
click at [461, 130] on body "Pregunta a Parrot AI Reportes Inventarios Ayuda Recomienda Parrot [PERSON_NAME]…" at bounding box center [357, 169] width 714 height 338
click at [461, 130] on div at bounding box center [357, 169] width 714 height 338
click at [463, 129] on body "Pregunta a Parrot AI Reportes Inventarios Ayuda Recomienda Parrot [PERSON_NAME]…" at bounding box center [357, 169] width 714 height 338
click at [392, 208] on input "checkbox" at bounding box center [390, 207] width 9 height 9
checkbox input "true"
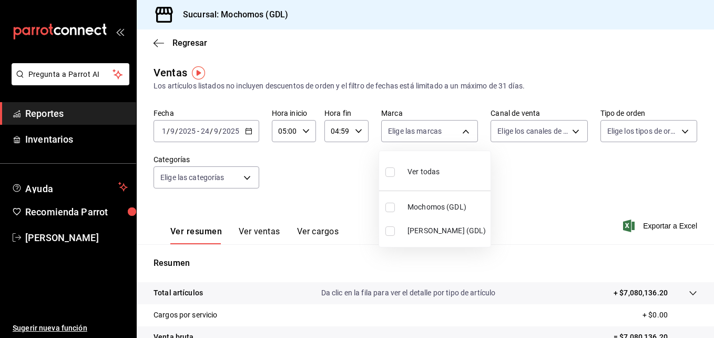
type input "36c25d4a-7cb0-456c-a434-e981d54830bc"
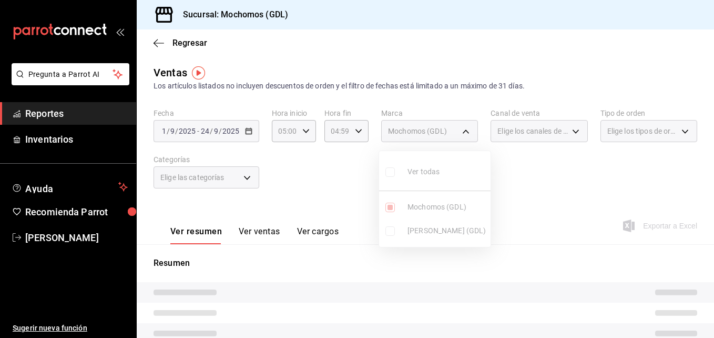
click at [548, 168] on div at bounding box center [357, 169] width 714 height 338
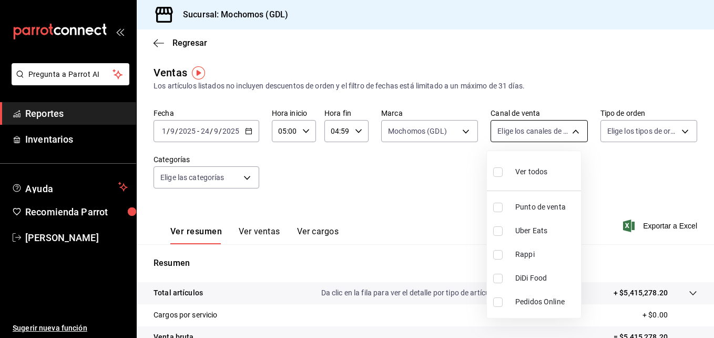
click at [567, 129] on body "Pregunta a Parrot AI Reportes Inventarios Ayuda Recomienda Parrot [PERSON_NAME]…" at bounding box center [357, 169] width 714 height 338
click at [498, 171] on input "checkbox" at bounding box center [497, 171] width 9 height 9
checkbox input "true"
type input "PARROT,UBER_EATS,RAPPI,DIDI_FOOD,ONLINE"
checkbox input "true"
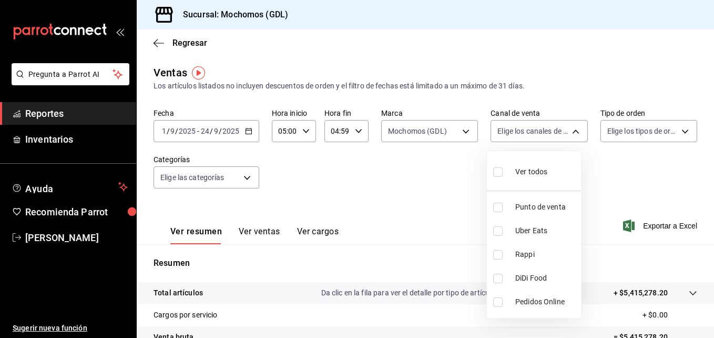
checkbox input "true"
click at [676, 147] on div at bounding box center [357, 169] width 714 height 338
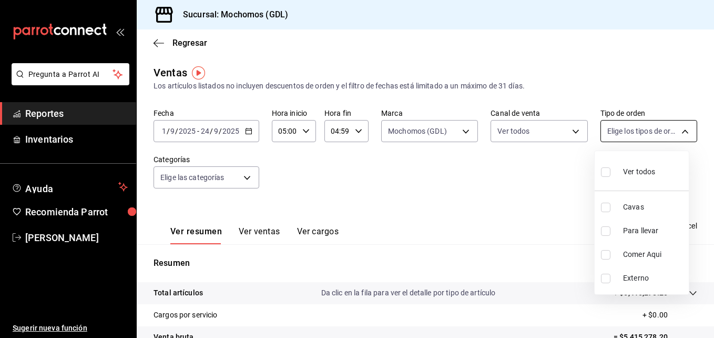
click at [676, 128] on body "Pregunta a Parrot AI Reportes Inventarios Ayuda Recomienda Parrot [PERSON_NAME]…" at bounding box center [357, 169] width 714 height 338
click at [606, 174] on input "checkbox" at bounding box center [605, 171] width 9 height 9
checkbox input "true"
type input "c3d0baef-30c0-4718-9d76-caab43e27316,13c4cc4a-99d2-42c0-ba96-c3de8c08c13d,7b791…"
checkbox input "true"
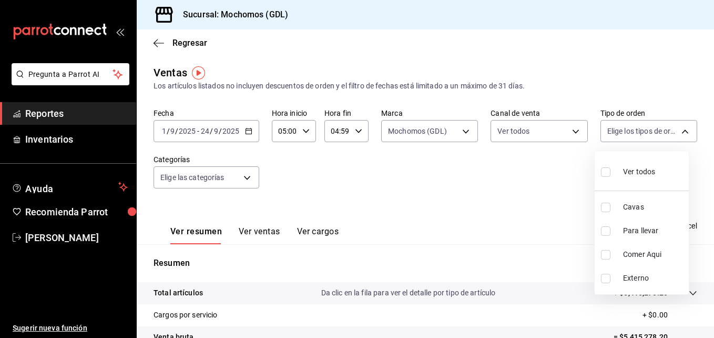
checkbox input "true"
click at [528, 198] on div at bounding box center [357, 169] width 714 height 338
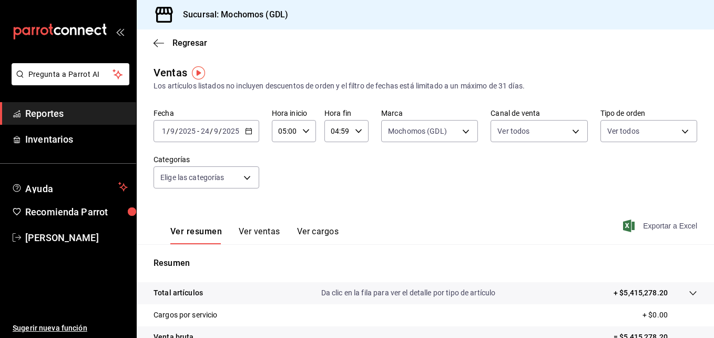
click at [643, 221] on span "Exportar a Excel" at bounding box center [662, 225] width 72 height 13
